Goal: Navigation & Orientation: Find specific page/section

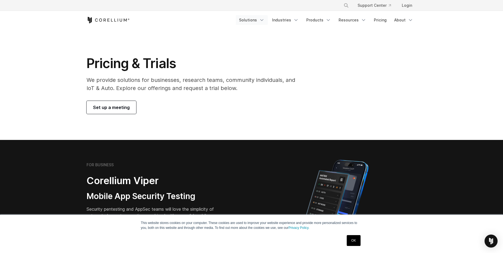
click at [263, 20] on polyline "Navigation Menu" at bounding box center [261, 20] width 3 height 1
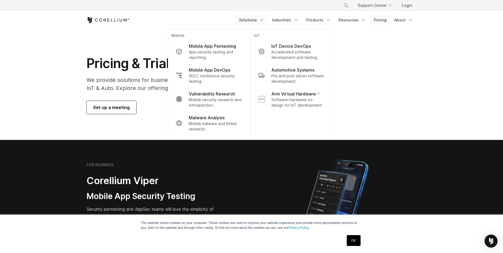
click at [378, 22] on link "Pricing" at bounding box center [379, 20] width 19 height 10
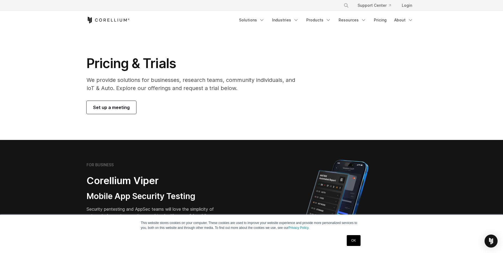
drag, startPoint x: 355, startPoint y: 240, endPoint x: 345, endPoint y: 229, distance: 15.4
click at [347, 233] on div "OK" at bounding box center [353, 240] width 17 height 14
click at [354, 241] on link "OK" at bounding box center [353, 240] width 14 height 11
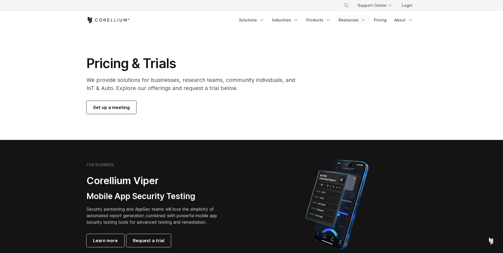
click at [359, 22] on link "Resources" at bounding box center [352, 20] width 34 height 10
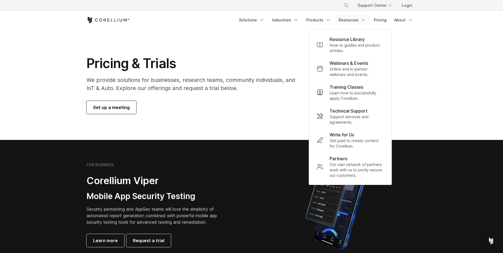
click at [356, 22] on link "Resources" at bounding box center [352, 20] width 34 height 10
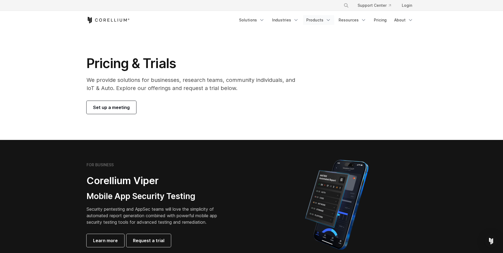
click at [314, 21] on link "Products" at bounding box center [318, 20] width 31 height 10
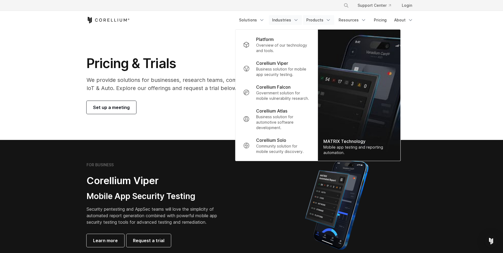
click at [294, 21] on link "Industries" at bounding box center [285, 20] width 33 height 10
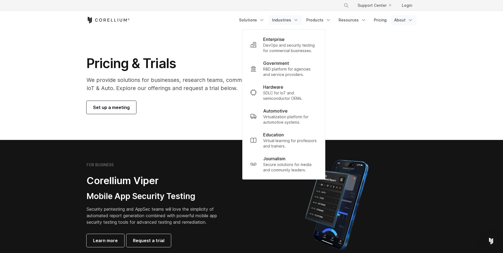
click at [399, 19] on link "About" at bounding box center [403, 20] width 25 height 10
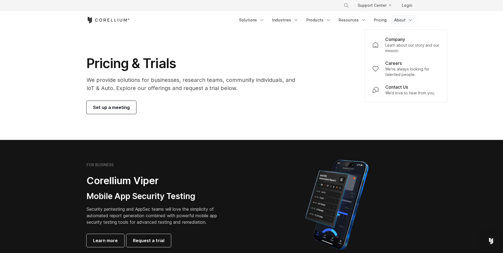
click at [187, 20] on div "Free Trial" at bounding box center [160, 20] width 149 height 7
